Goal: Information Seeking & Learning: Learn about a topic

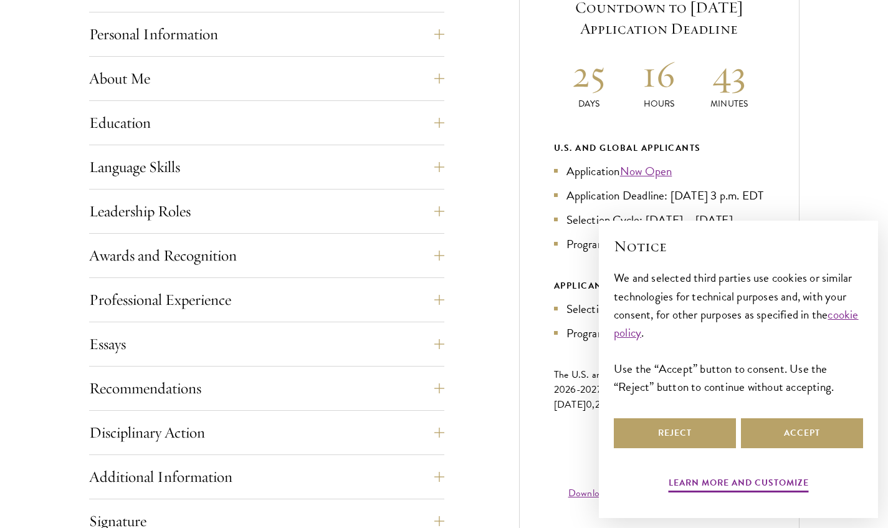
scroll to position [623, 0]
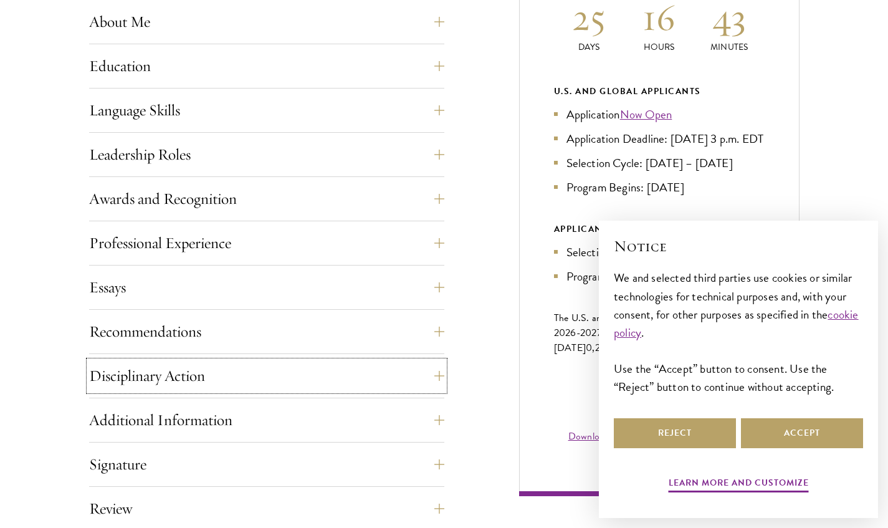
click at [232, 372] on button "Disciplinary Action" at bounding box center [266, 376] width 355 height 30
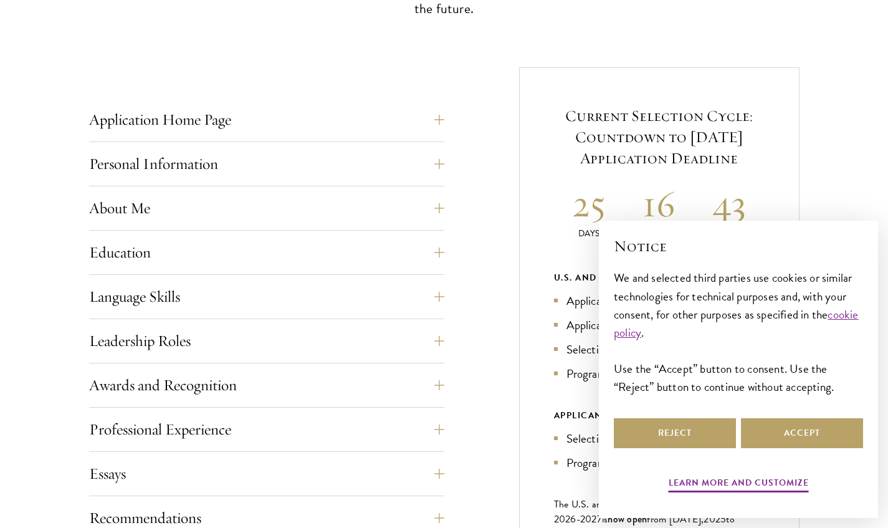
scroll to position [249, 0]
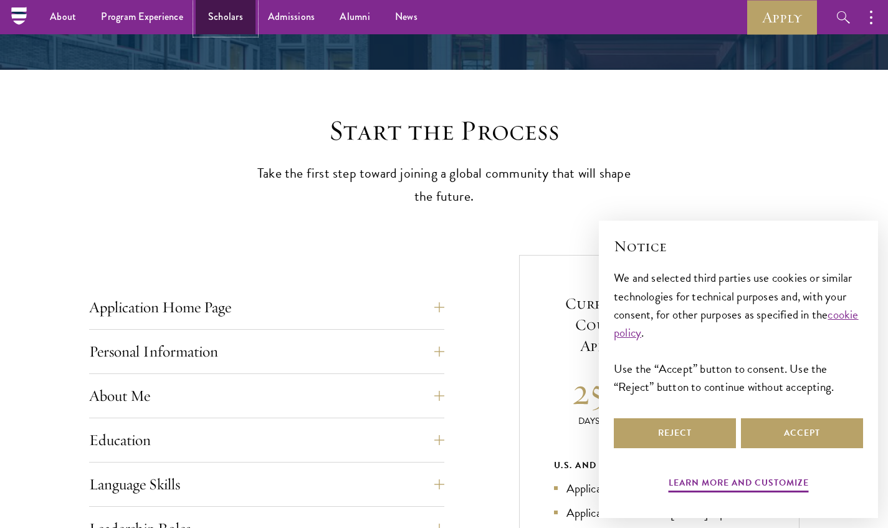
click at [236, 14] on link "Scholars" at bounding box center [226, 17] width 60 height 34
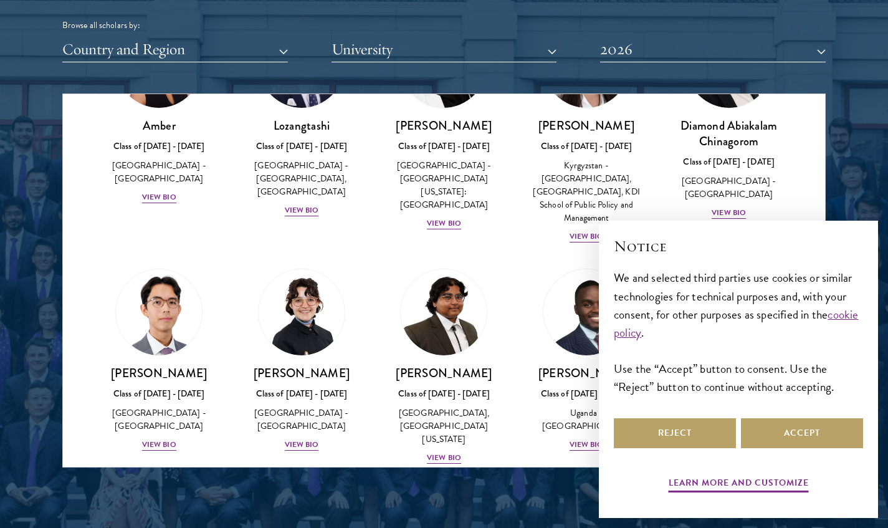
scroll to position [187, 0]
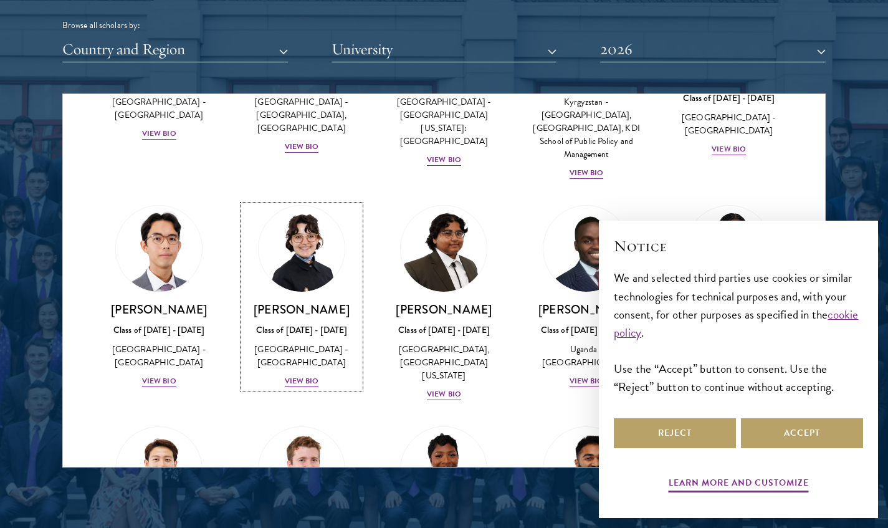
click at [297, 382] on div "View Bio" at bounding box center [302, 381] width 34 height 12
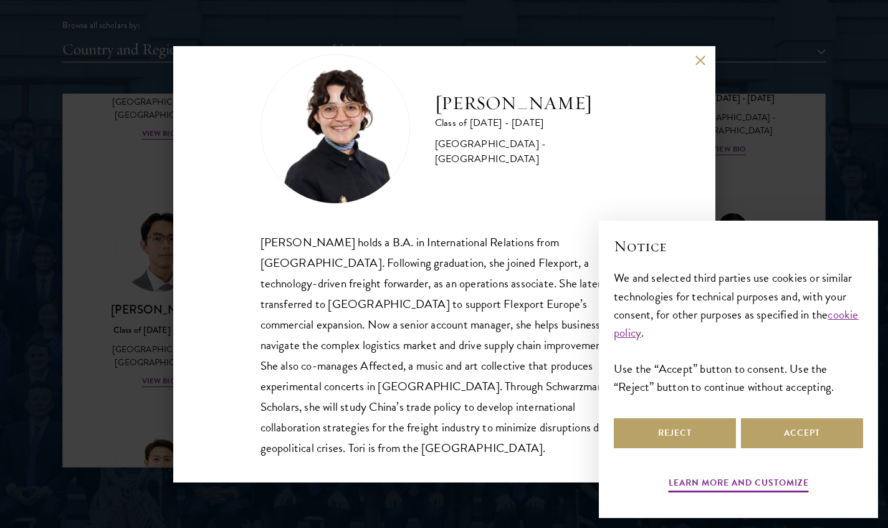
scroll to position [42, 0]
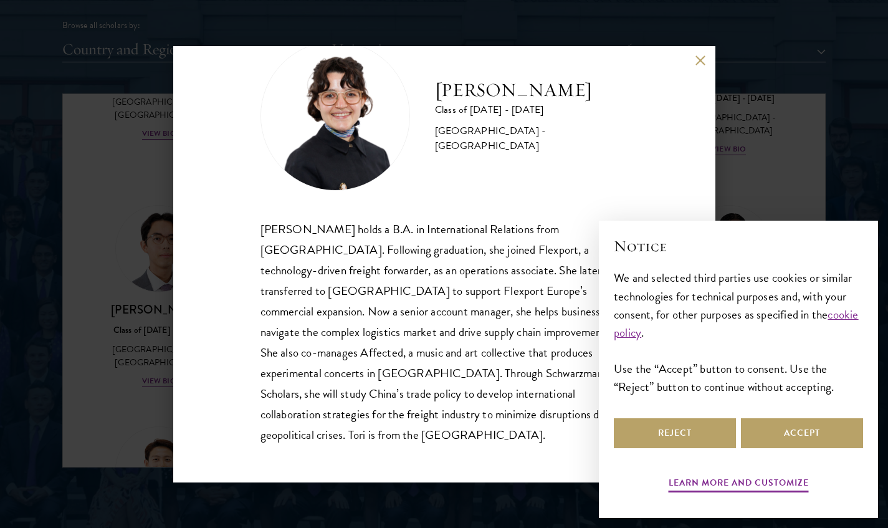
click at [743, 183] on div "Victoria Agostini Class of 2025 - 2026 United States of America - Pomona Colleg…" at bounding box center [444, 264] width 888 height 528
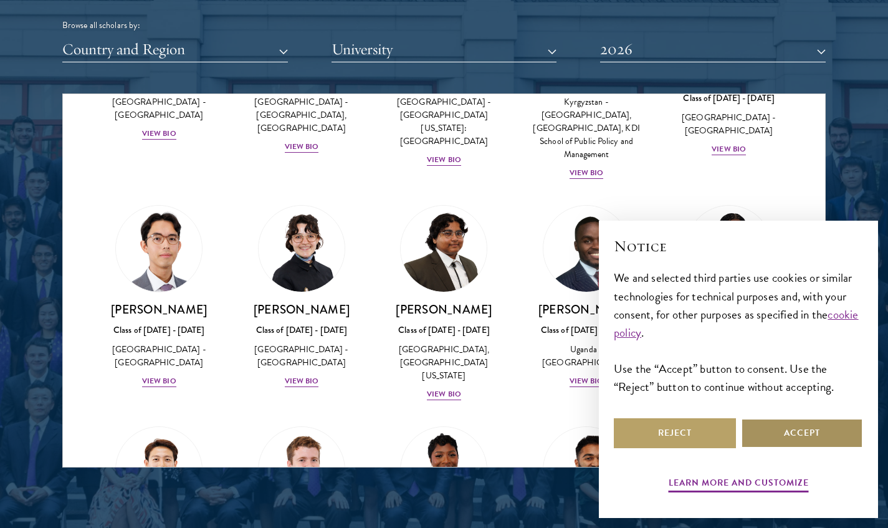
drag, startPoint x: 804, startPoint y: 427, endPoint x: 734, endPoint y: 416, distance: 70.7
click at [804, 427] on button "Accept" at bounding box center [802, 433] width 122 height 30
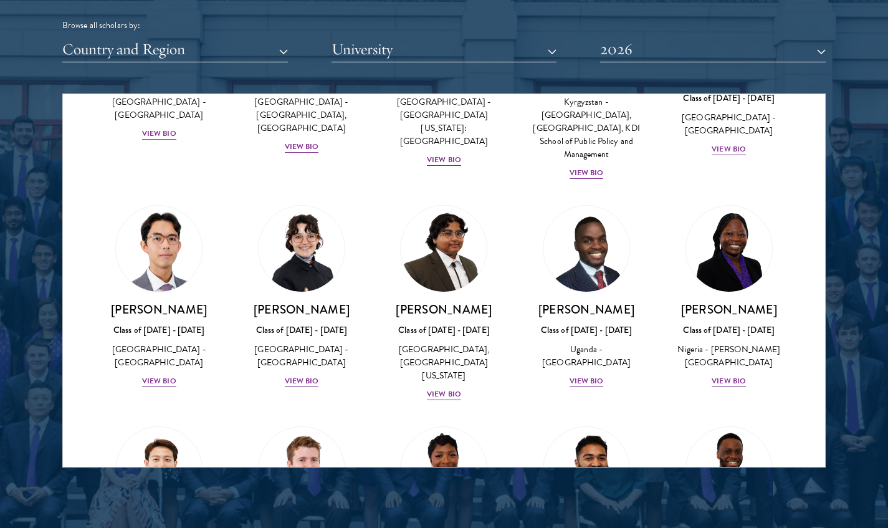
scroll to position [374, 0]
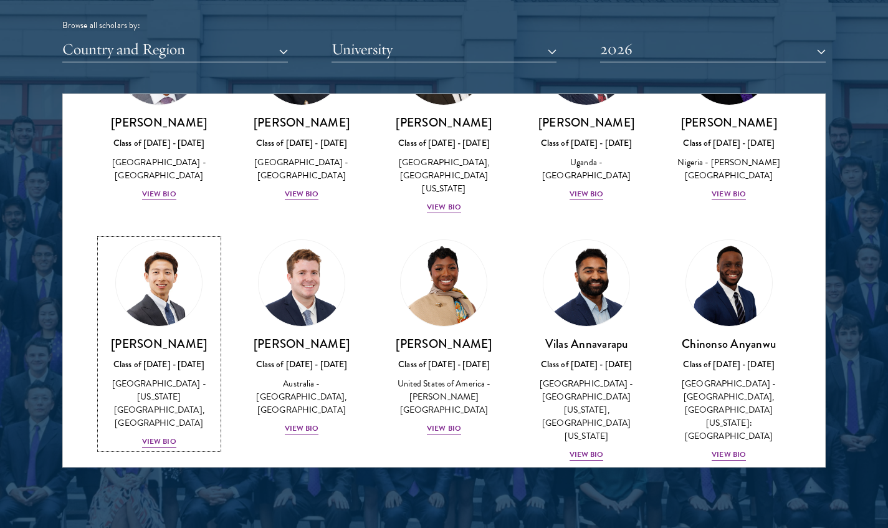
click at [171, 310] on img at bounding box center [159, 283] width 86 height 86
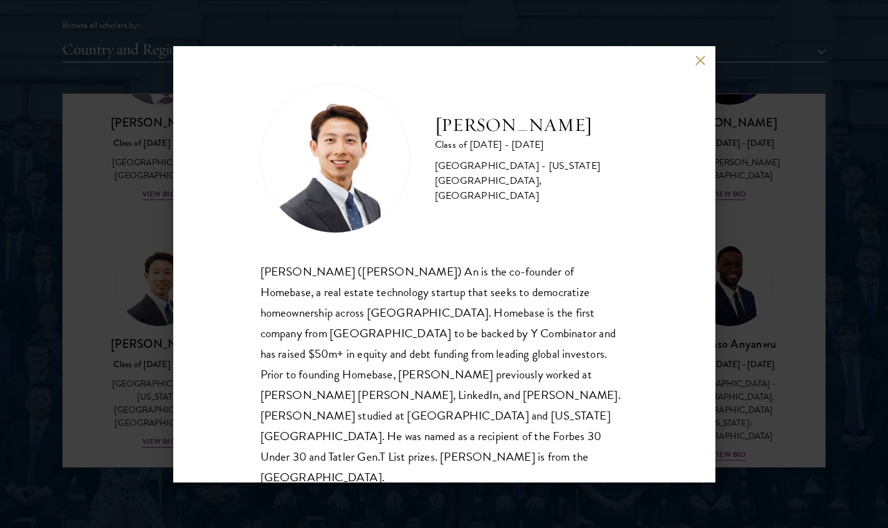
click at [770, 201] on div "Phillip An Class of 2025 - 2026 United States of America - California Institute…" at bounding box center [444, 264] width 888 height 528
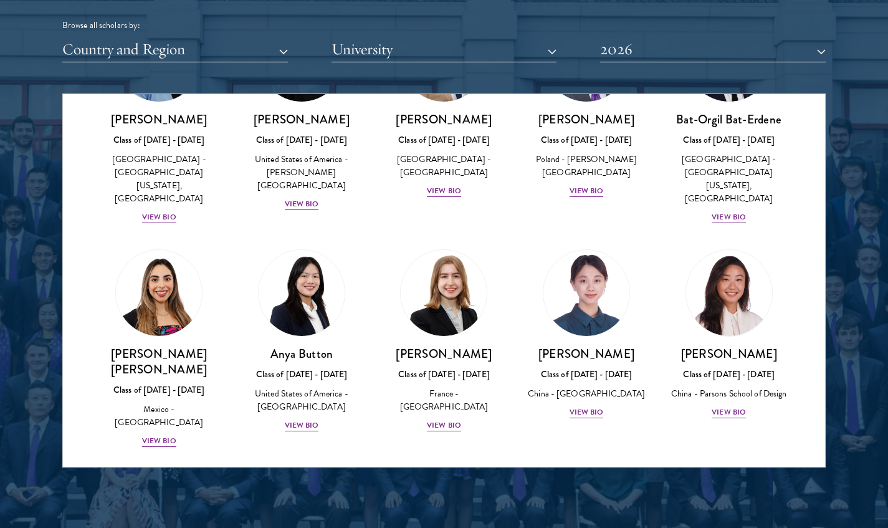
scroll to position [853, 0]
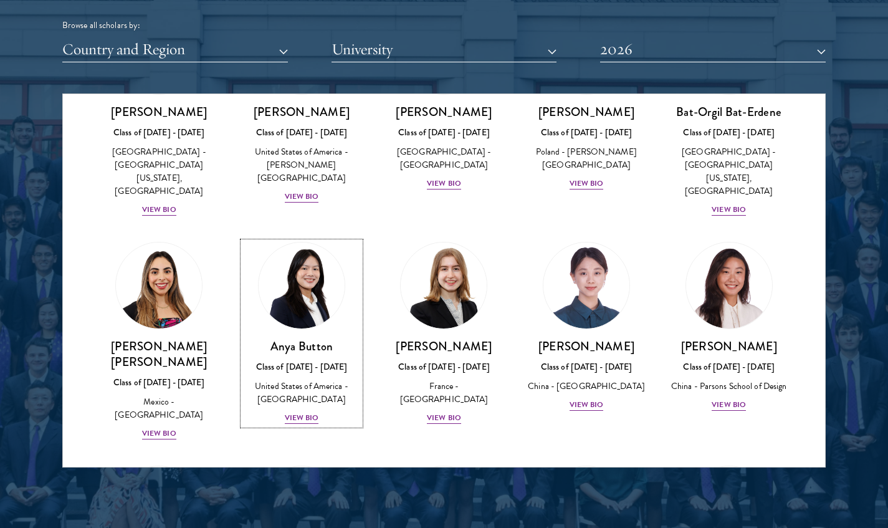
click at [307, 300] on link "Anya Button Class of 2025 - 2026 United States of America - Duke University Vie…" at bounding box center [302, 333] width 118 height 183
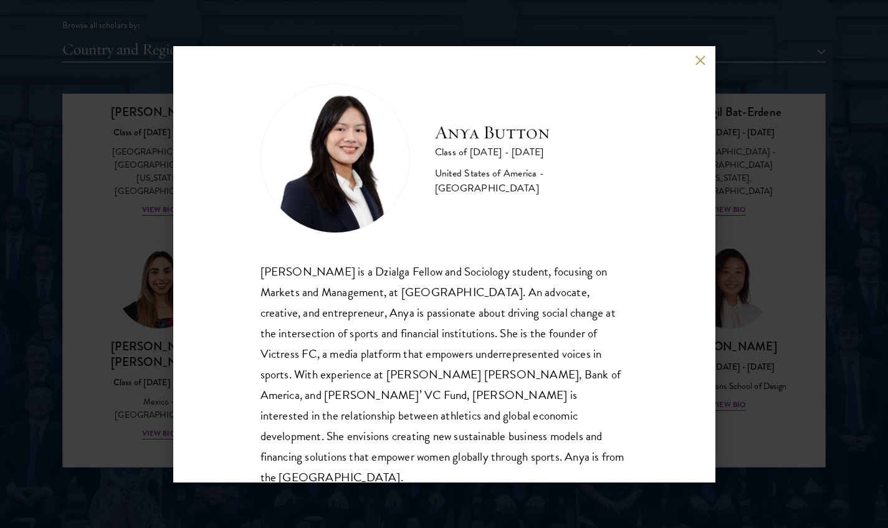
scroll to position [22, 0]
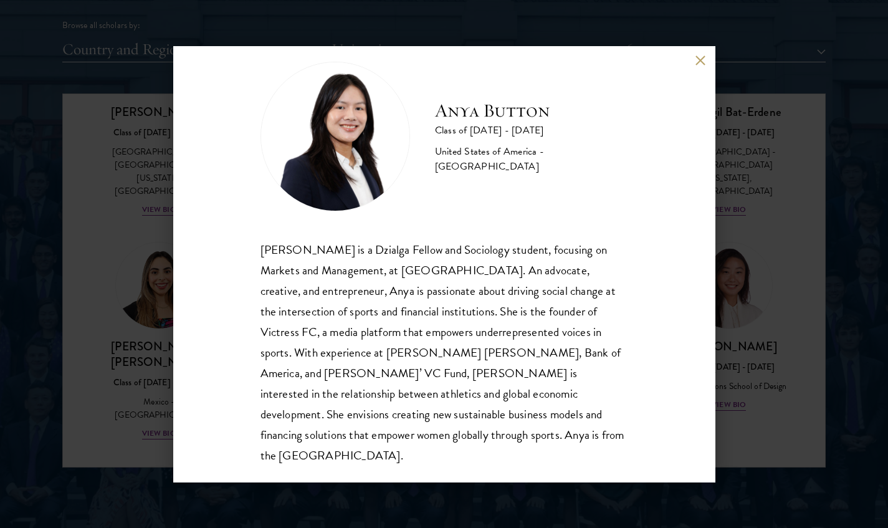
click at [780, 345] on div "Anya Button Class of 2025 - 2026 United States of America - Duke University Any…" at bounding box center [444, 264] width 888 height 528
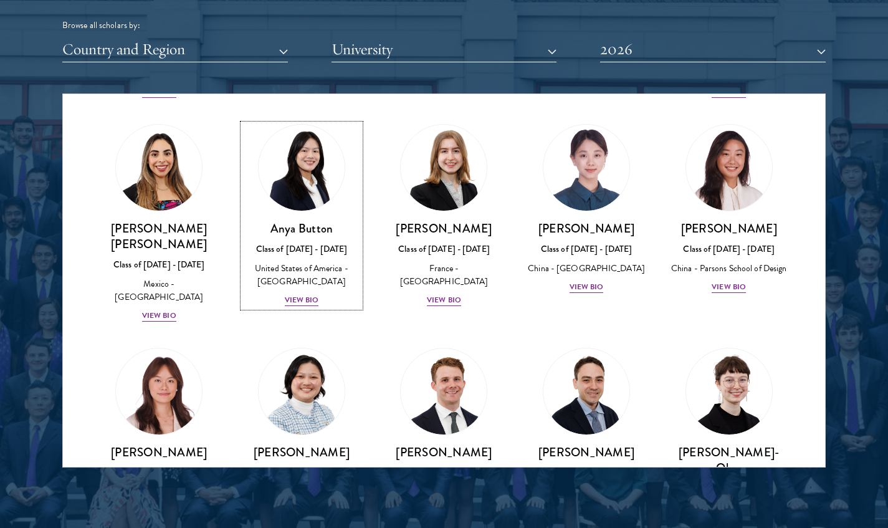
scroll to position [973, 0]
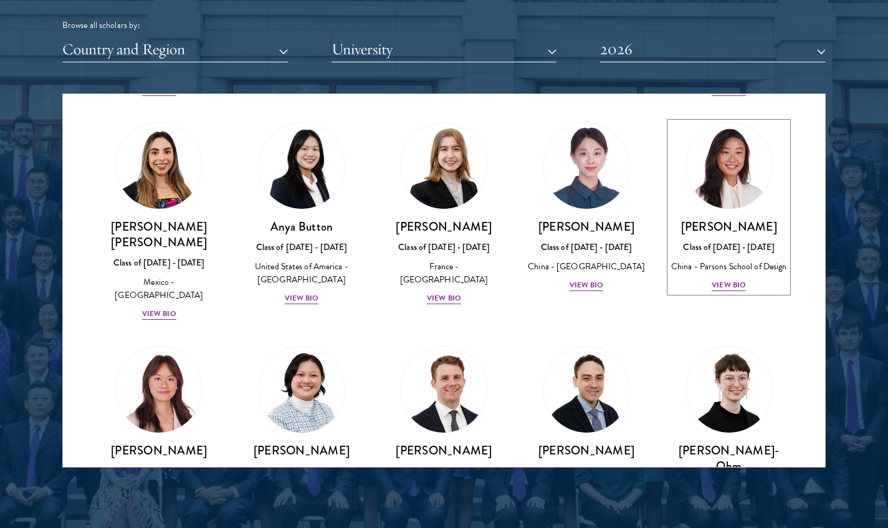
click at [734, 241] on div "Class of 2025 - 2026" at bounding box center [729, 247] width 118 height 13
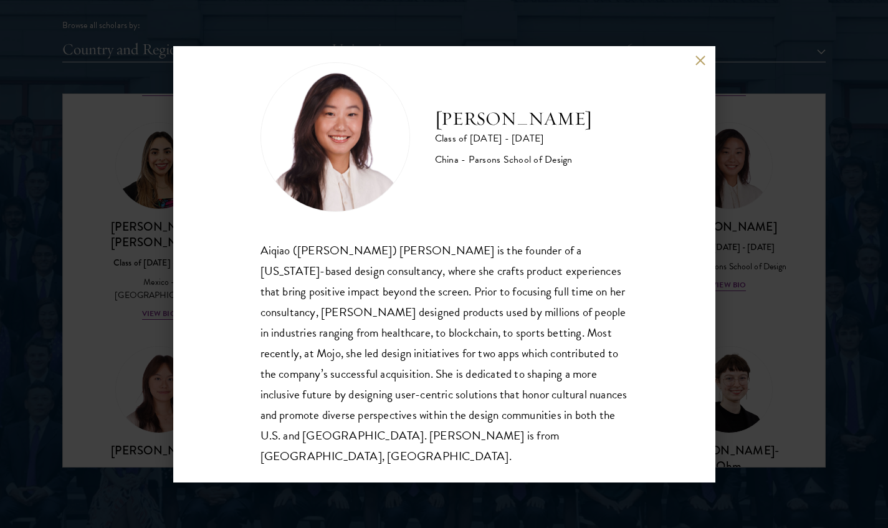
scroll to position [22, 0]
click at [733, 332] on div "Melinda Chen Class of 2025 - 2026 China - Parsons School of Design Aiqiao (Meli…" at bounding box center [444, 264] width 888 height 528
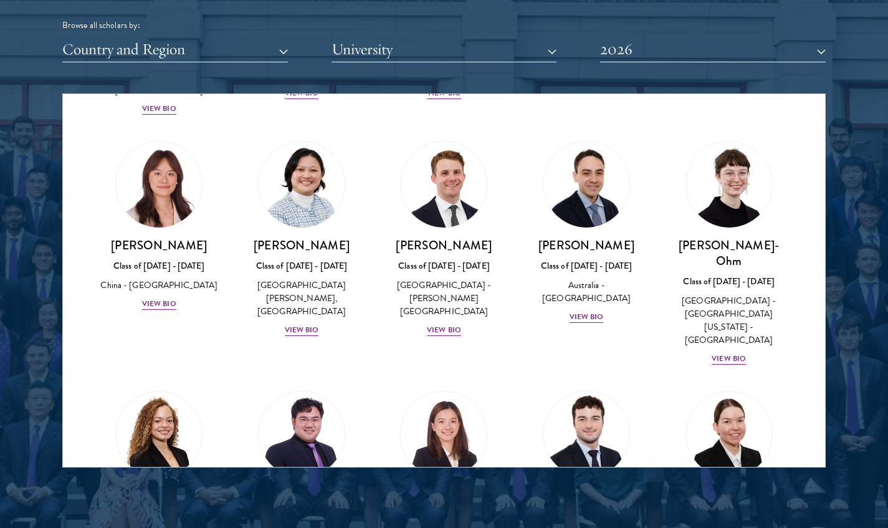
scroll to position [1179, 0]
click at [162, 154] on img at bounding box center [159, 184] width 86 height 86
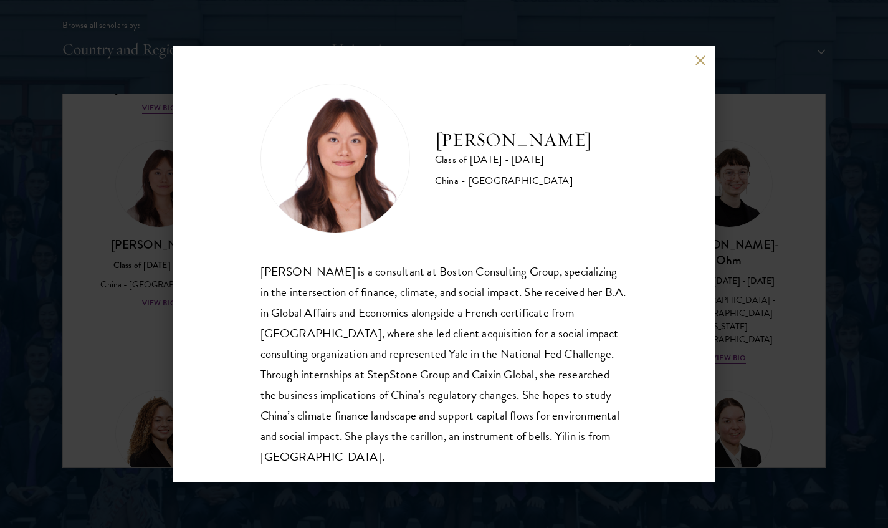
scroll to position [22, 0]
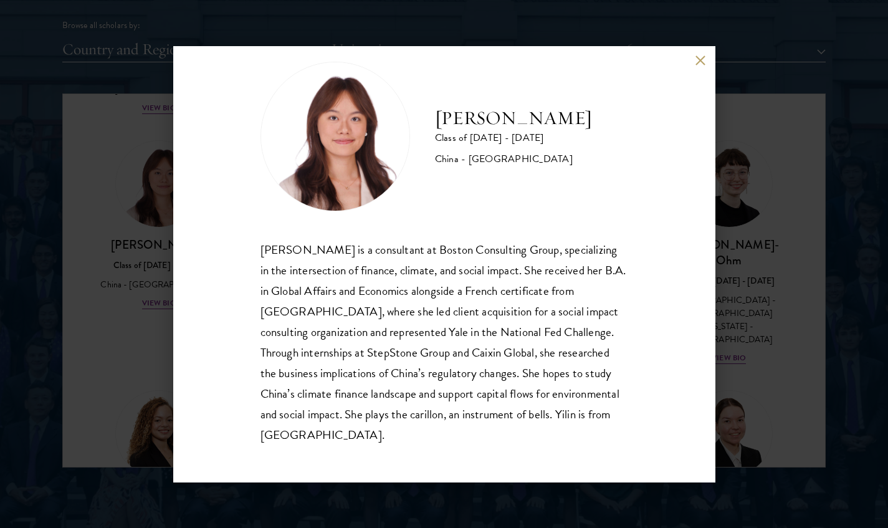
click at [776, 380] on div "Yilin Chen Class of 2025 - 2026 China - Yale University Yilin Chen is a consult…" at bounding box center [444, 264] width 888 height 528
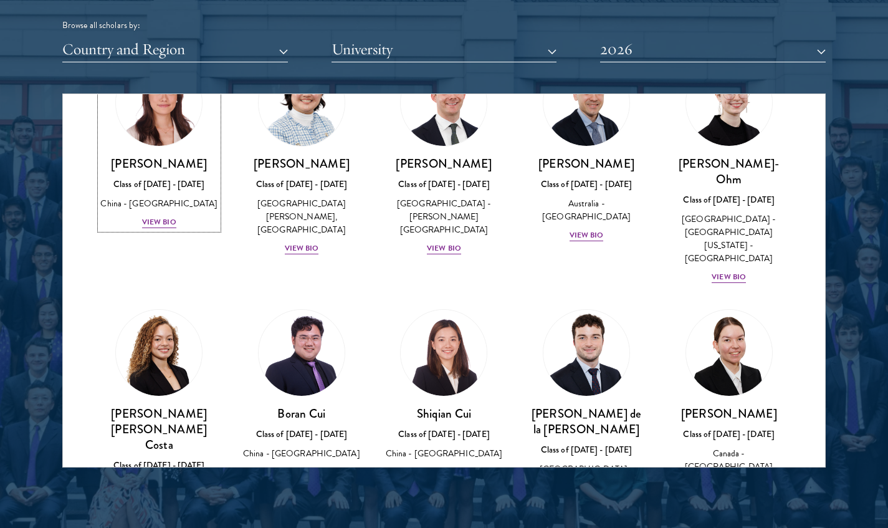
scroll to position [1263, 0]
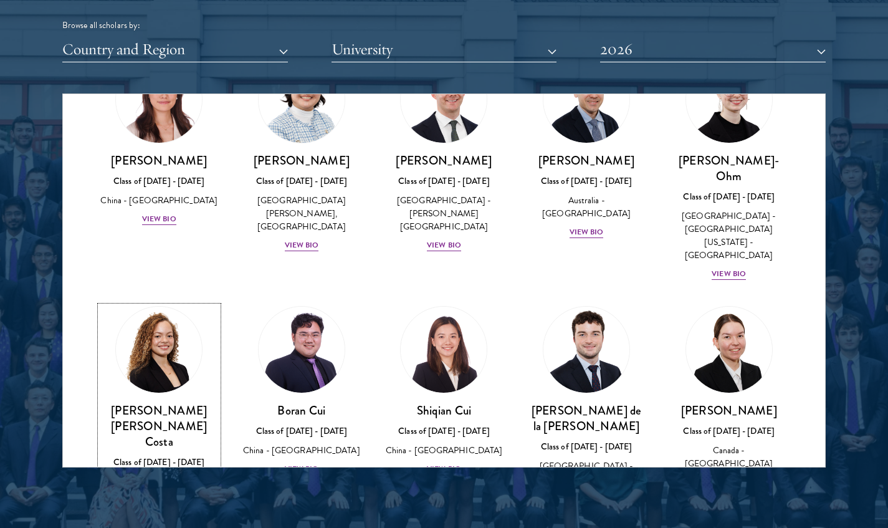
click at [147, 307] on img at bounding box center [159, 350] width 86 height 86
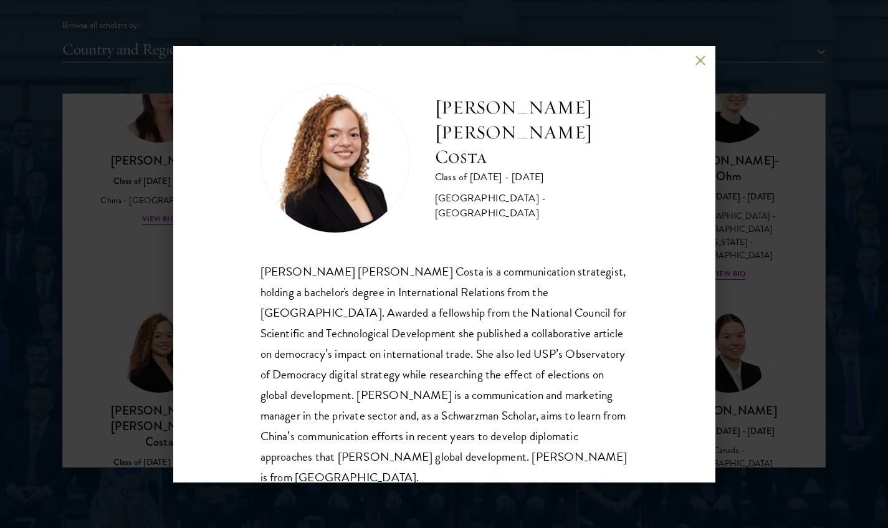
click at [128, 257] on div "Maria Gabriella Oliveira Costa Class of 2025 - 2026 Brazil - Universidade de Sã…" at bounding box center [444, 264] width 888 height 528
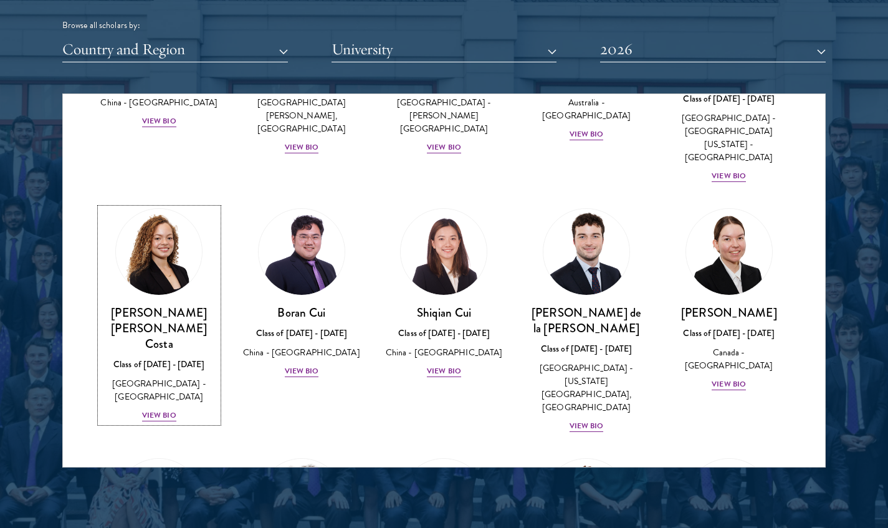
scroll to position [1372, 0]
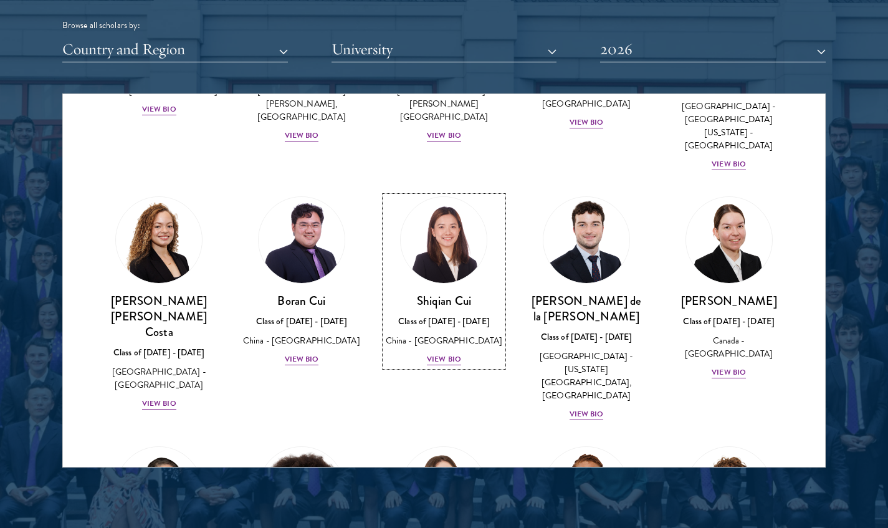
click at [438, 197] on img at bounding box center [444, 240] width 86 height 86
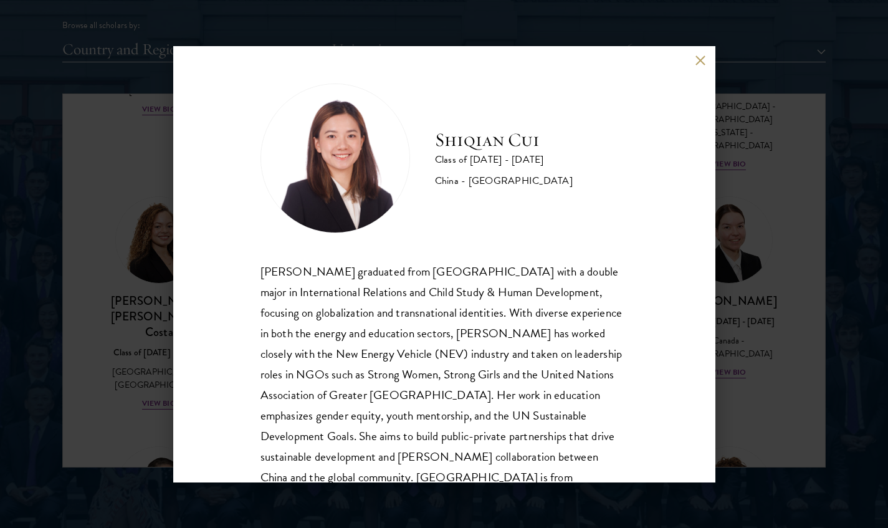
scroll to position [42, 0]
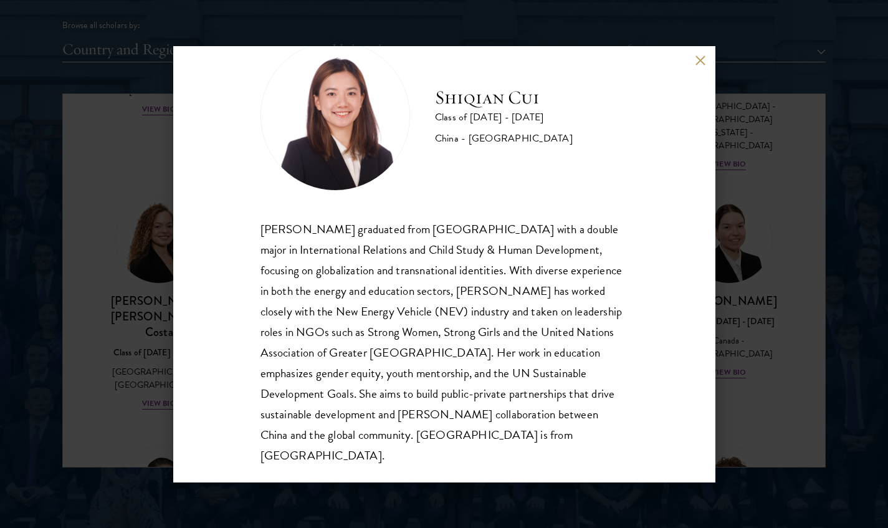
click at [117, 294] on div "Shiqian Cui Class of 2025 - 2026 China - Tufts University Shiqian Cui graduated…" at bounding box center [444, 264] width 888 height 528
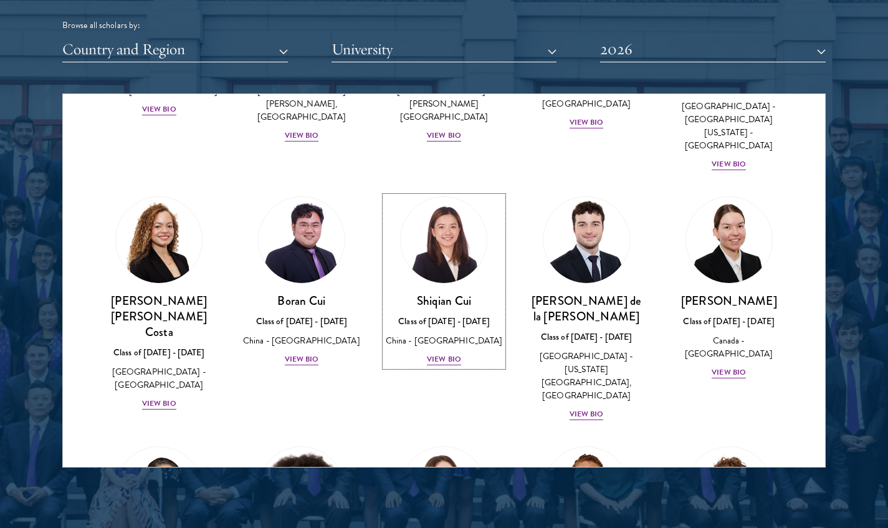
scroll to position [1306, 0]
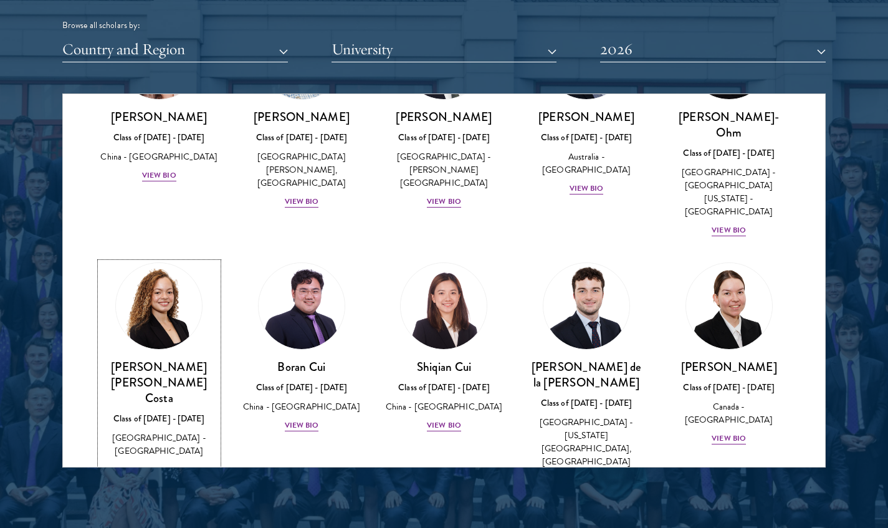
click at [123, 262] on link "Maria Gabriella Oliveira Costa Class of 2025 - 2026 Brazil - Universidade de Sã…" at bounding box center [159, 369] width 118 height 214
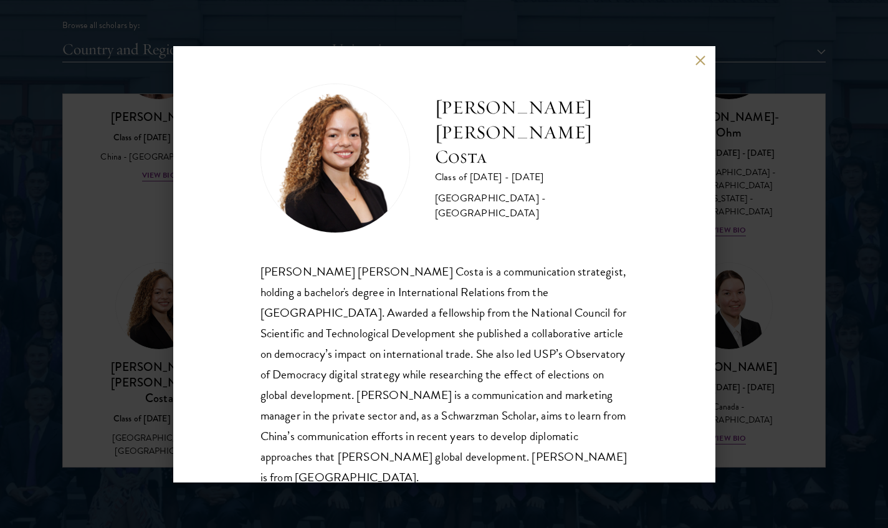
click at [106, 315] on div "Maria Gabriella Oliveira Costa Class of 2025 - 2026 Brazil - Universidade de Sã…" at bounding box center [444, 264] width 888 height 528
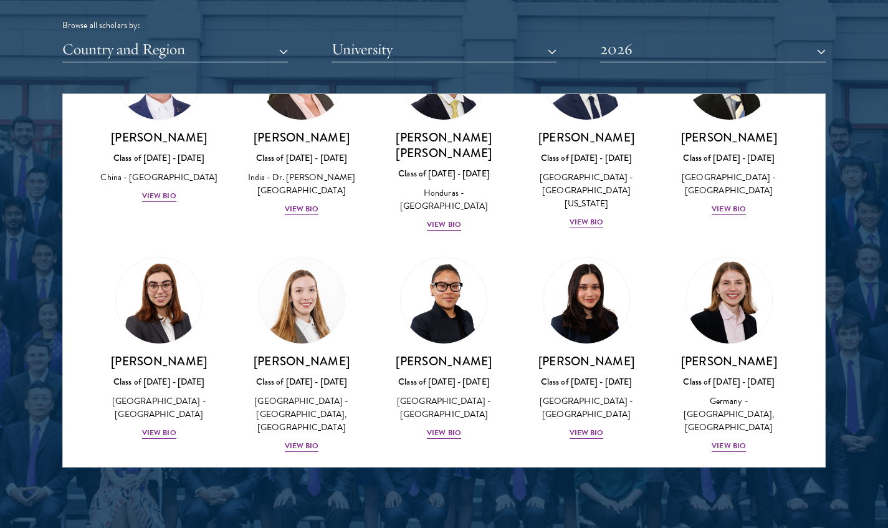
scroll to position [2779, 0]
click at [296, 478] on img at bounding box center [302, 521] width 86 height 86
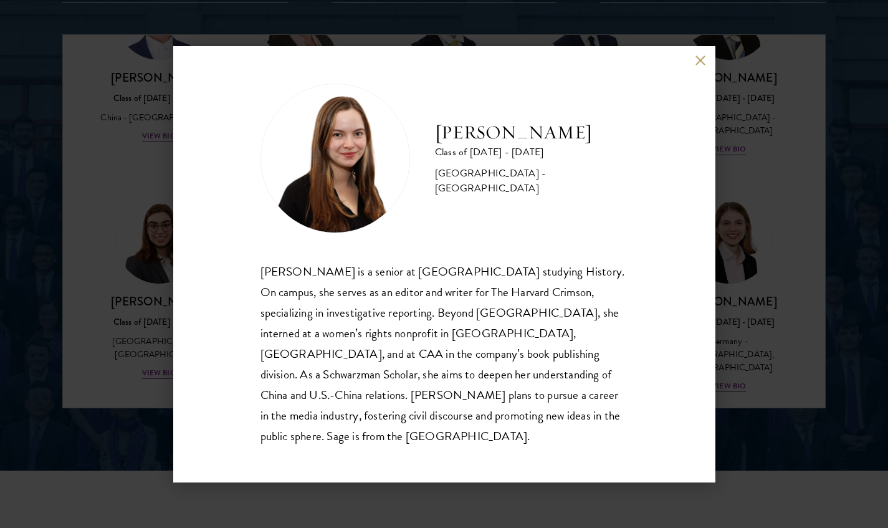
scroll to position [1619, 0]
click at [135, 252] on div "Sage Lattman Class of 2025 - 2026 United States of America - Harvard University…" at bounding box center [444, 264] width 888 height 528
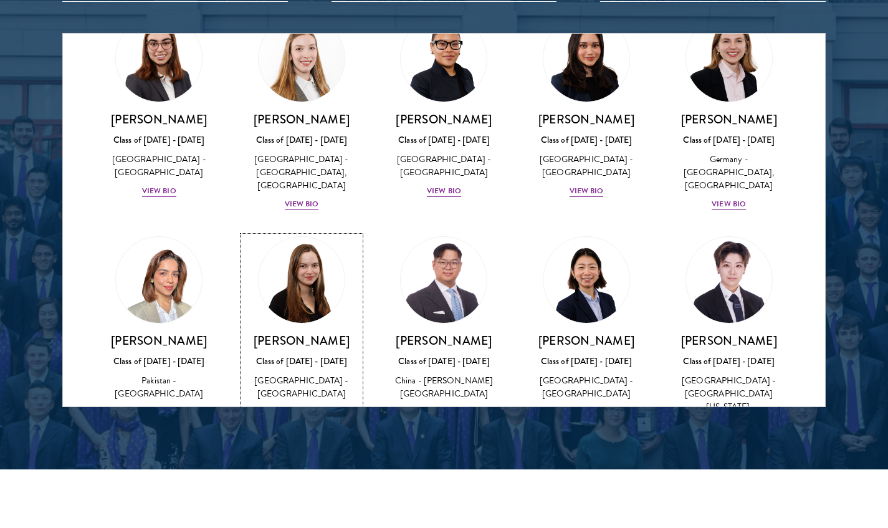
scroll to position [2963, 0]
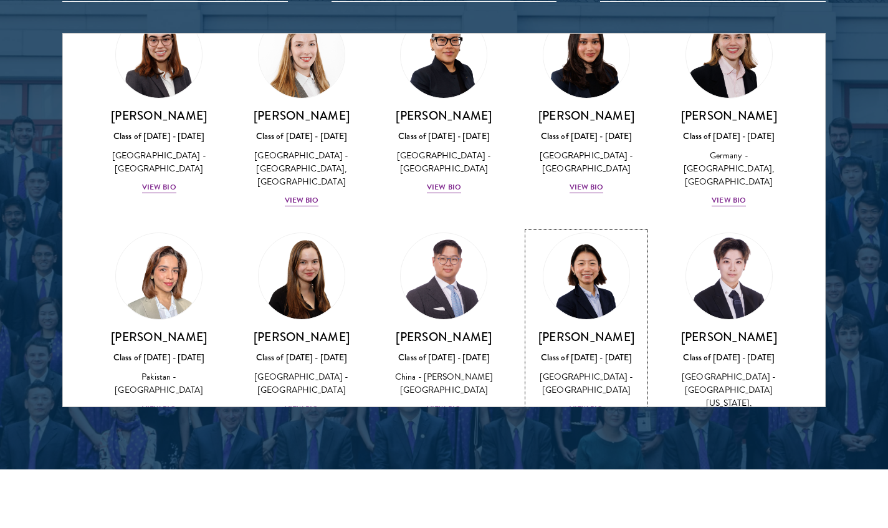
click at [608, 233] on img at bounding box center [586, 276] width 86 height 86
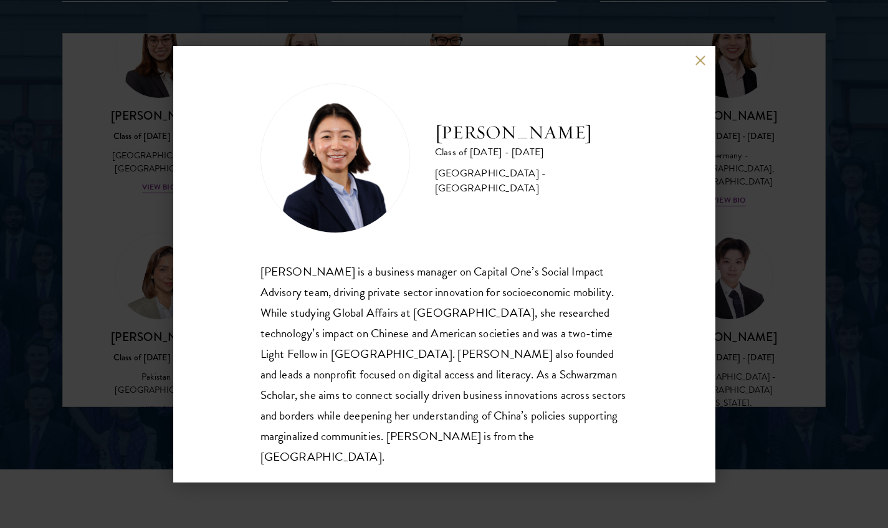
click at [743, 252] on div "Sharon Li Class of 2025 - 2026 United States of America - Yale University Sharo…" at bounding box center [444, 264] width 888 height 528
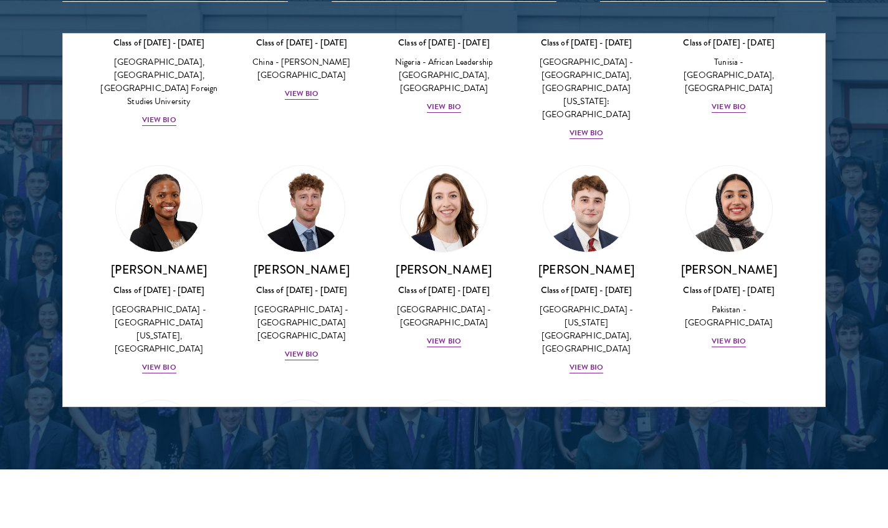
scroll to position [4105, 0]
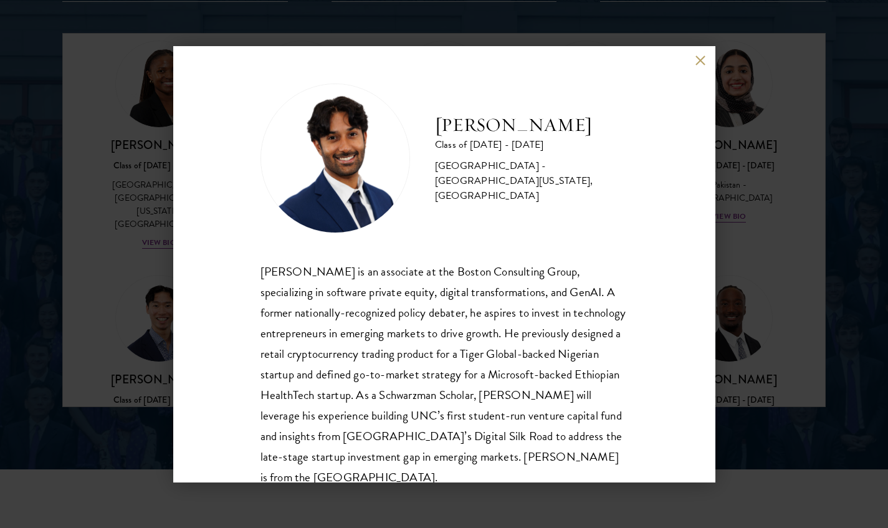
scroll to position [42, 0]
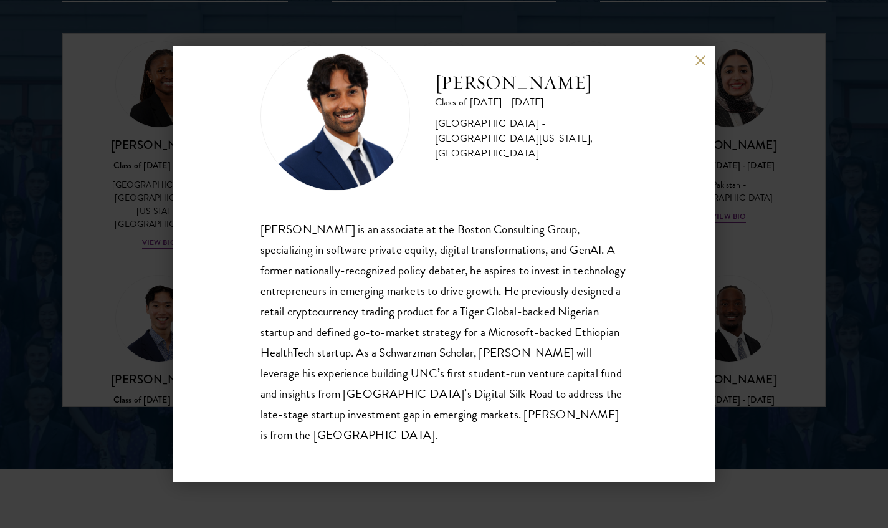
click at [132, 370] on div "Sanjeev Musuvathy Class of 2025 - 2026 United States of America - University of…" at bounding box center [444, 264] width 888 height 528
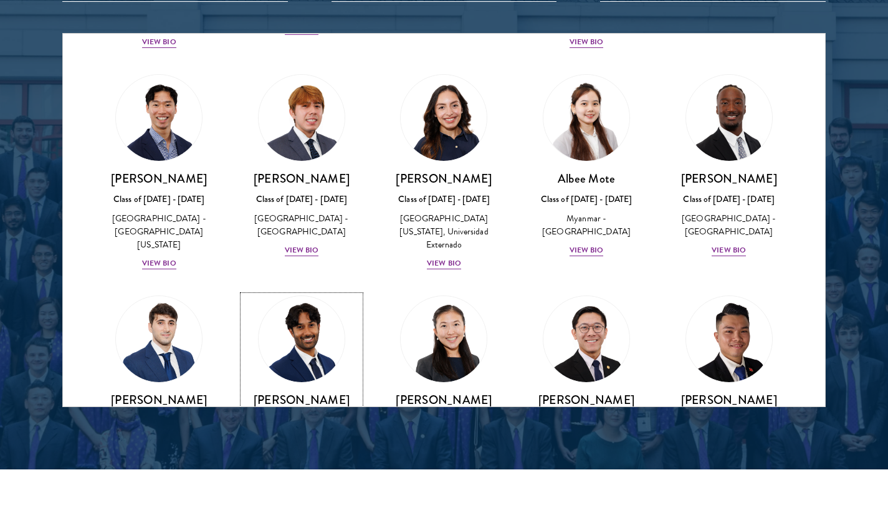
scroll to position [4360, 0]
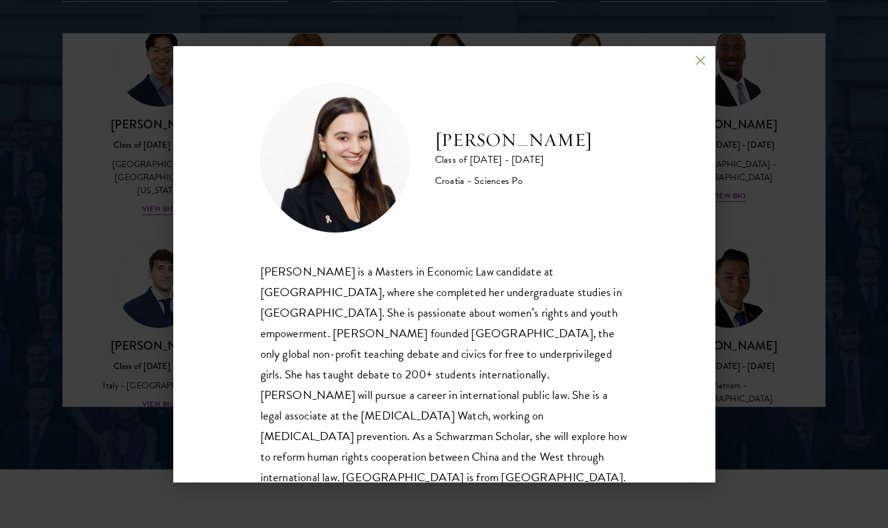
click at [142, 373] on div "Gabrijela Papec Class of 2025 - 2026 Croatia - Sciences Po Gabrijela Papec is a…" at bounding box center [444, 264] width 888 height 528
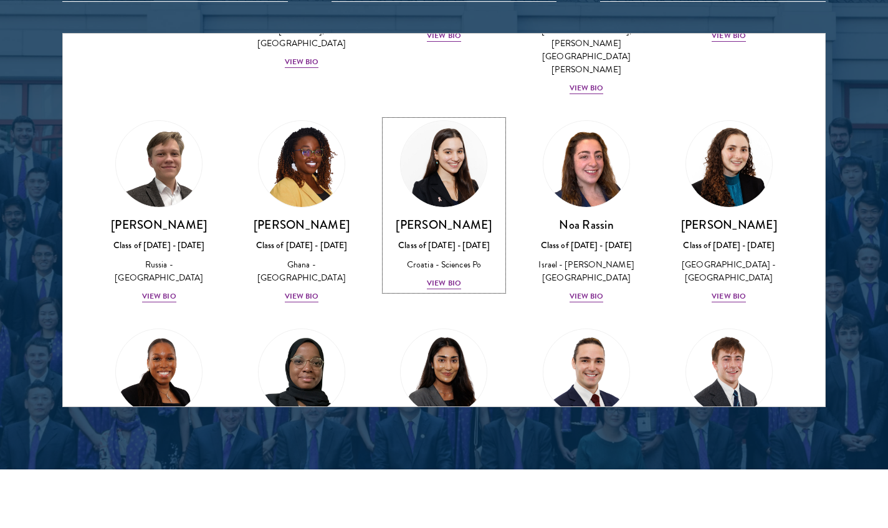
scroll to position [4779, 0]
